Goal: Task Accomplishment & Management: Use online tool/utility

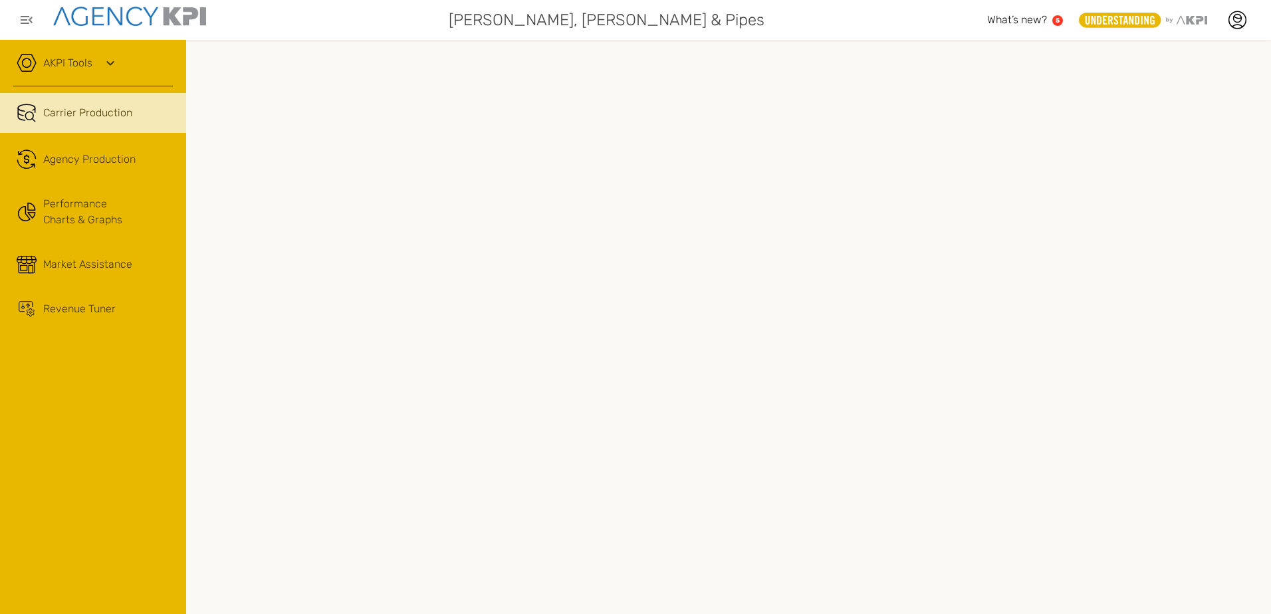
click at [88, 64] on link "AKPI Tools" at bounding box center [67, 63] width 49 height 16
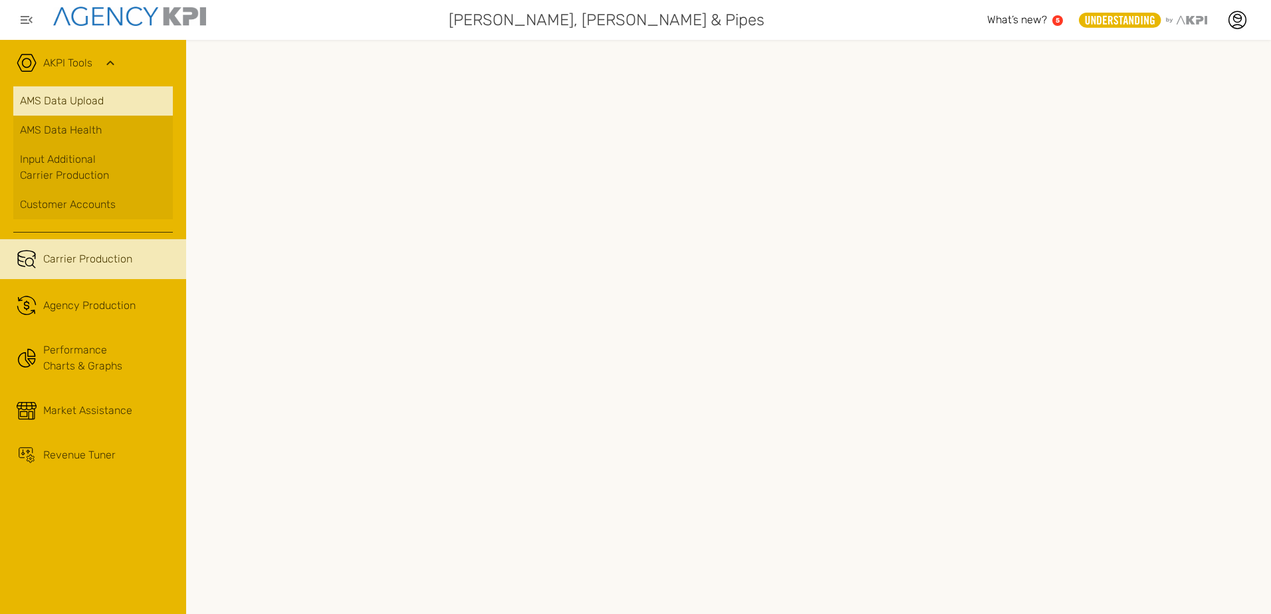
click at [85, 105] on link "AMS Data Upload" at bounding box center [93, 100] width 160 height 29
click at [91, 102] on link "AMS Data Upload" at bounding box center [93, 100] width 160 height 29
